Goal: Task Accomplishment & Management: Manage account settings

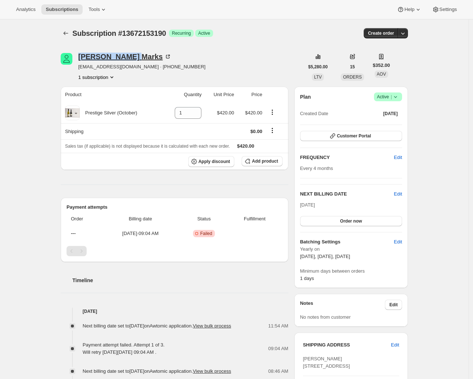
drag, startPoint x: 79, startPoint y: 50, endPoint x: 116, endPoint y: 59, distance: 38.4
click at [116, 59] on div "Lawrence Marks reves@xtra.co.nz · +64276019066 1 subscription $5,280.00 LTV 15 …" at bounding box center [231, 292] width 353 height 502
copy div "[PERSON_NAME]"
drag, startPoint x: 138, startPoint y: 60, endPoint x: 111, endPoint y: 64, distance: 27.7
click at [116, 57] on div "Lawrence Marks" at bounding box center [124, 56] width 93 height 7
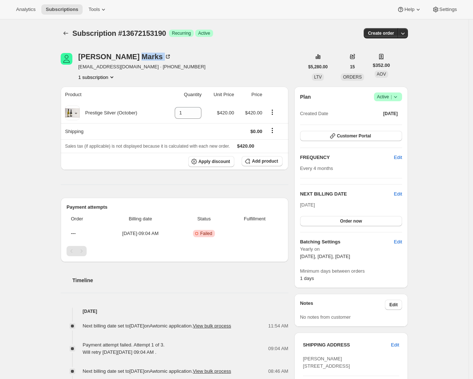
copy div "Marks"
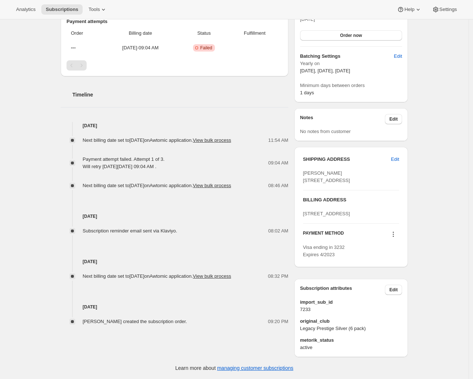
click at [329, 170] on span "[PERSON_NAME] [STREET_ADDRESS]" at bounding box center [326, 176] width 47 height 13
drag, startPoint x: 306, startPoint y: 166, endPoint x: 341, endPoint y: 165, distance: 34.8
click at [341, 170] on div "[PERSON_NAME] [STREET_ADDRESS]" at bounding box center [351, 177] width 96 height 15
copy span "9 Main Road"
drag, startPoint x: 306, startPoint y: 173, endPoint x: 330, endPoint y: 174, distance: 23.4
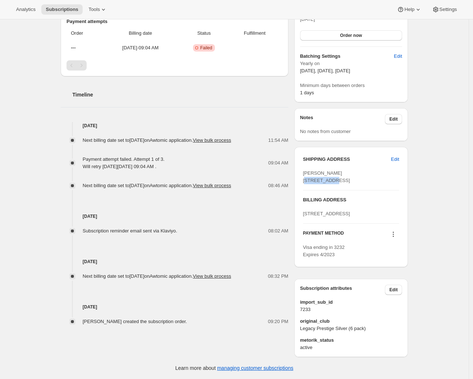
click at [329, 174] on div "[PERSON_NAME] [STREET_ADDRESS]" at bounding box center [351, 177] width 96 height 15
copy span "Titahi Bay"
click at [313, 181] on span "[PERSON_NAME] [STREET_ADDRESS]" at bounding box center [326, 176] width 47 height 13
click at [358, 177] on div "[PERSON_NAME] [STREET_ADDRESS]" at bounding box center [351, 177] width 96 height 15
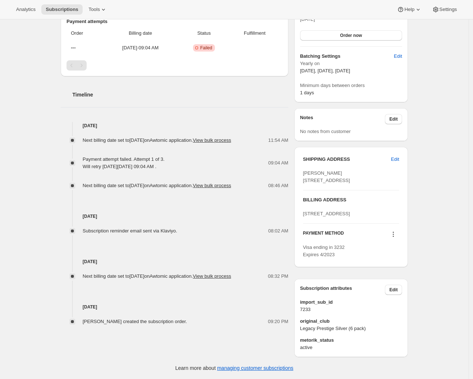
click at [350, 178] on span "[PERSON_NAME] [STREET_ADDRESS]" at bounding box center [326, 176] width 47 height 13
click at [350, 181] on span "[PERSON_NAME] [STREET_ADDRESS]" at bounding box center [326, 176] width 47 height 13
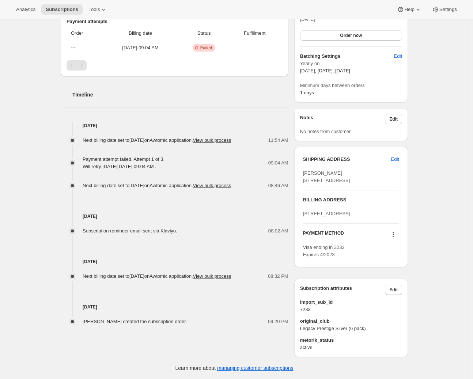
click at [350, 181] on span "[PERSON_NAME] [STREET_ADDRESS]" at bounding box center [326, 176] width 47 height 13
copy span "5022"
click at [323, 175] on span "[PERSON_NAME] [STREET_ADDRESS]" at bounding box center [326, 176] width 47 height 13
